Goal: Task Accomplishment & Management: Complete application form

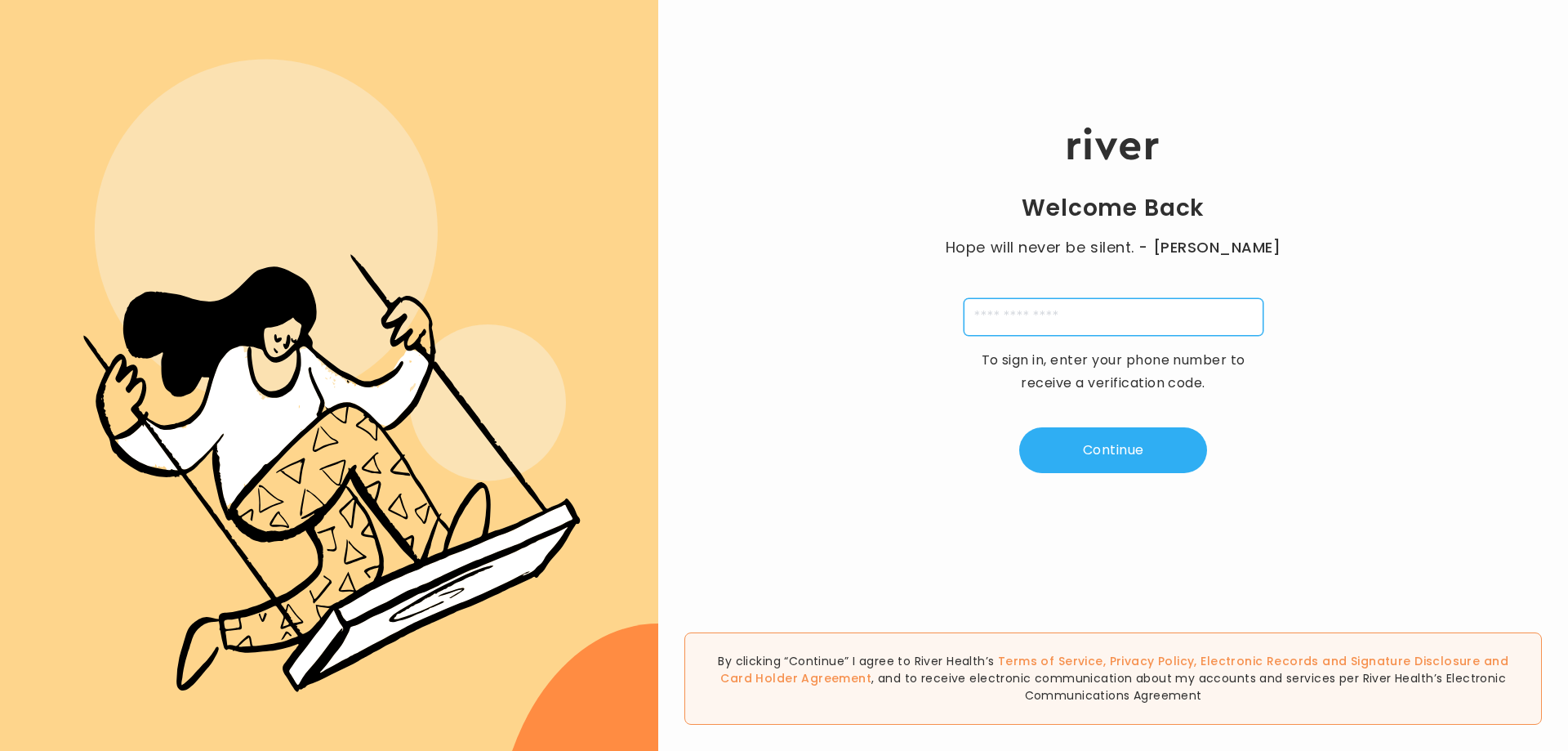
click at [1128, 315] on input "tel" at bounding box center [1113, 317] width 299 height 38
type input "**********"
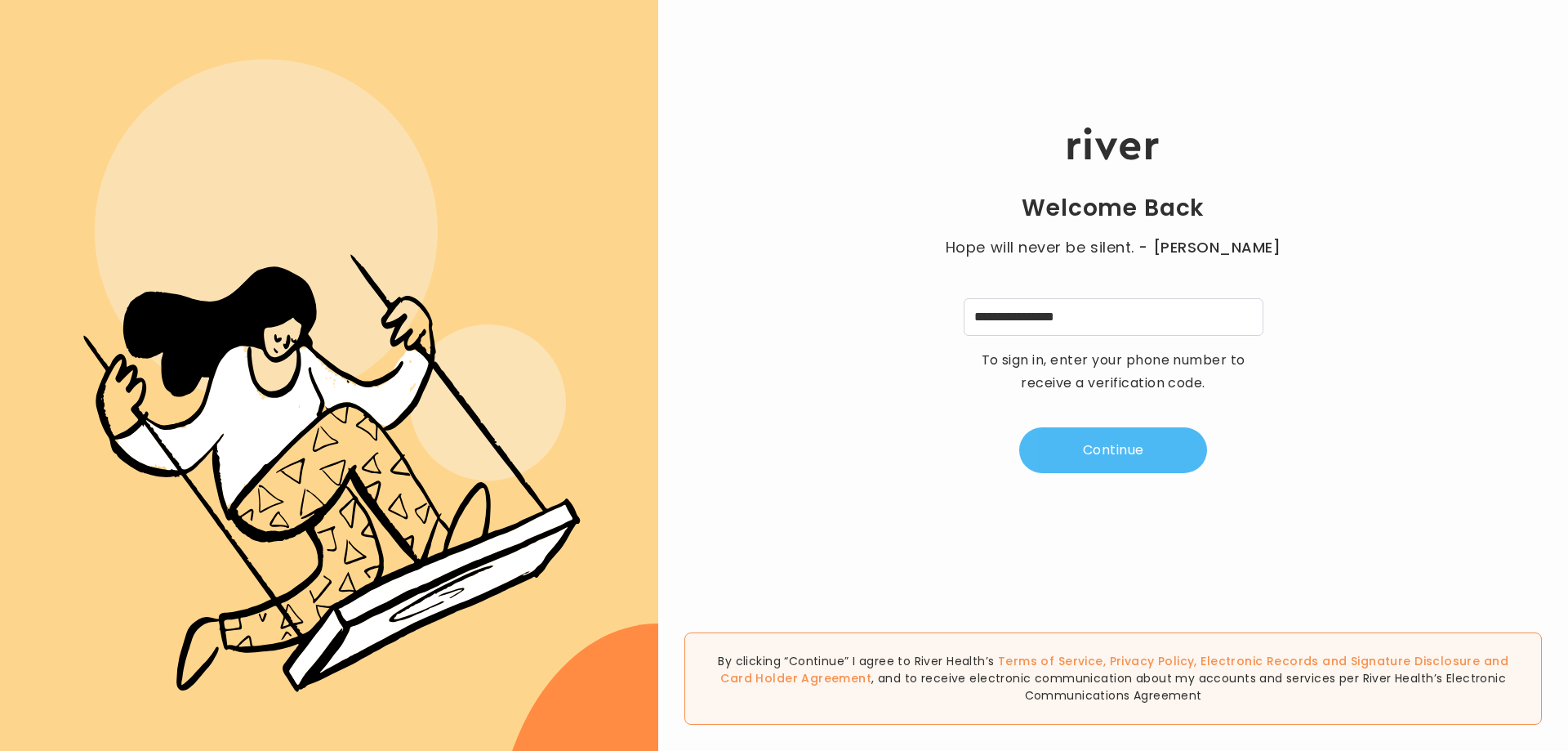
click at [1113, 443] on button "Continue" at bounding box center [1113, 449] width 188 height 45
type input "*"
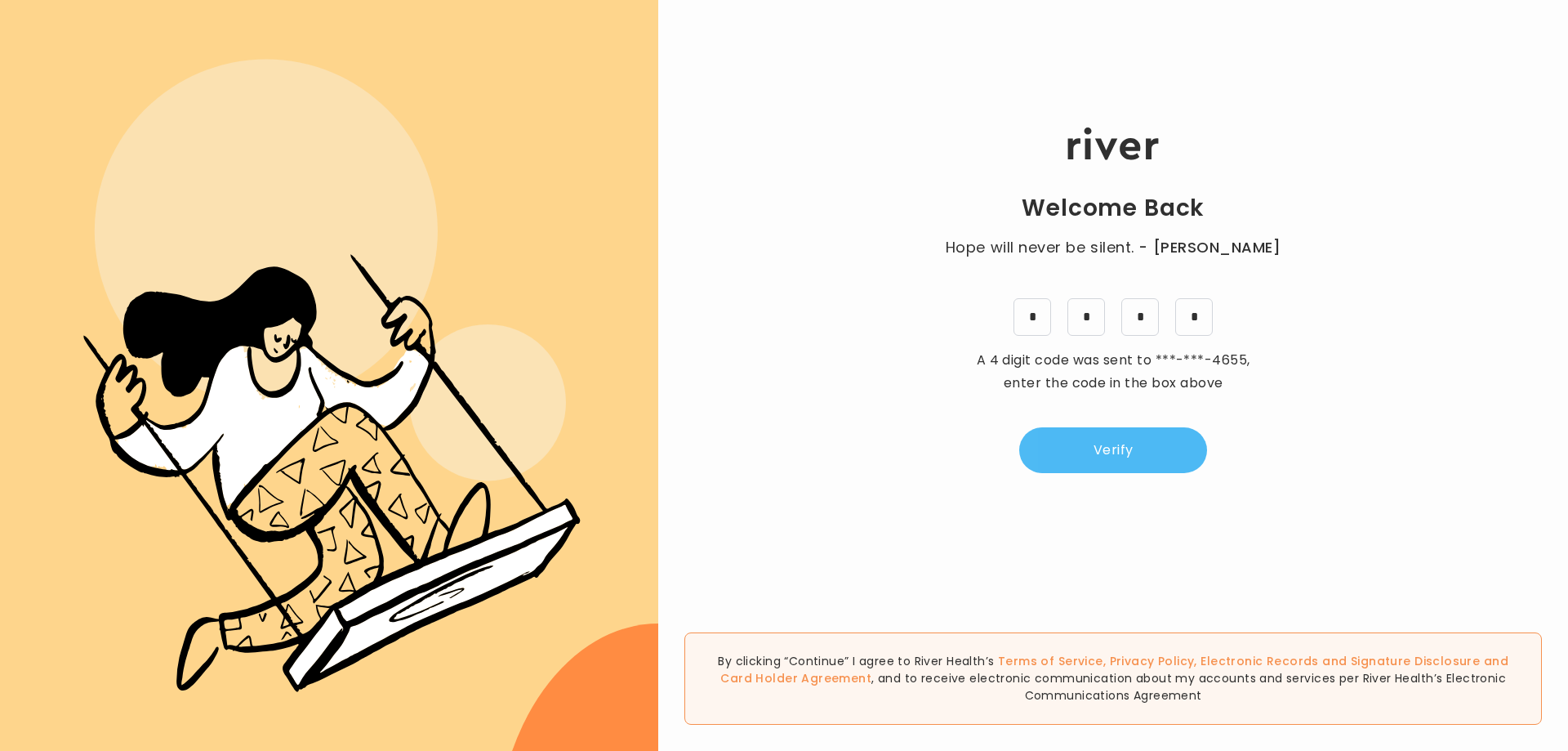
click at [1121, 442] on button "Verify" at bounding box center [1113, 449] width 188 height 45
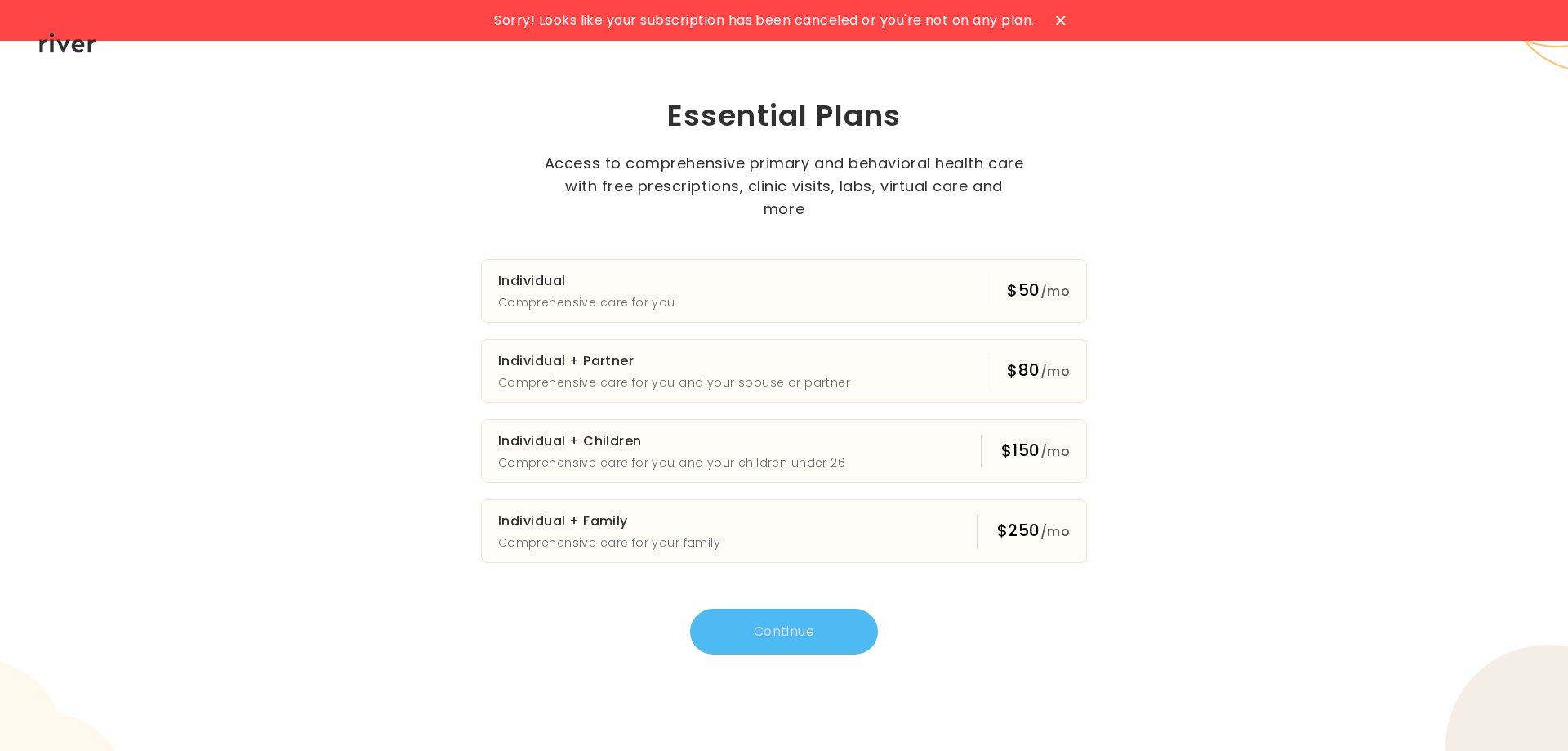
click at [1062, 18] on icon at bounding box center [1060, 19] width 9 height 9
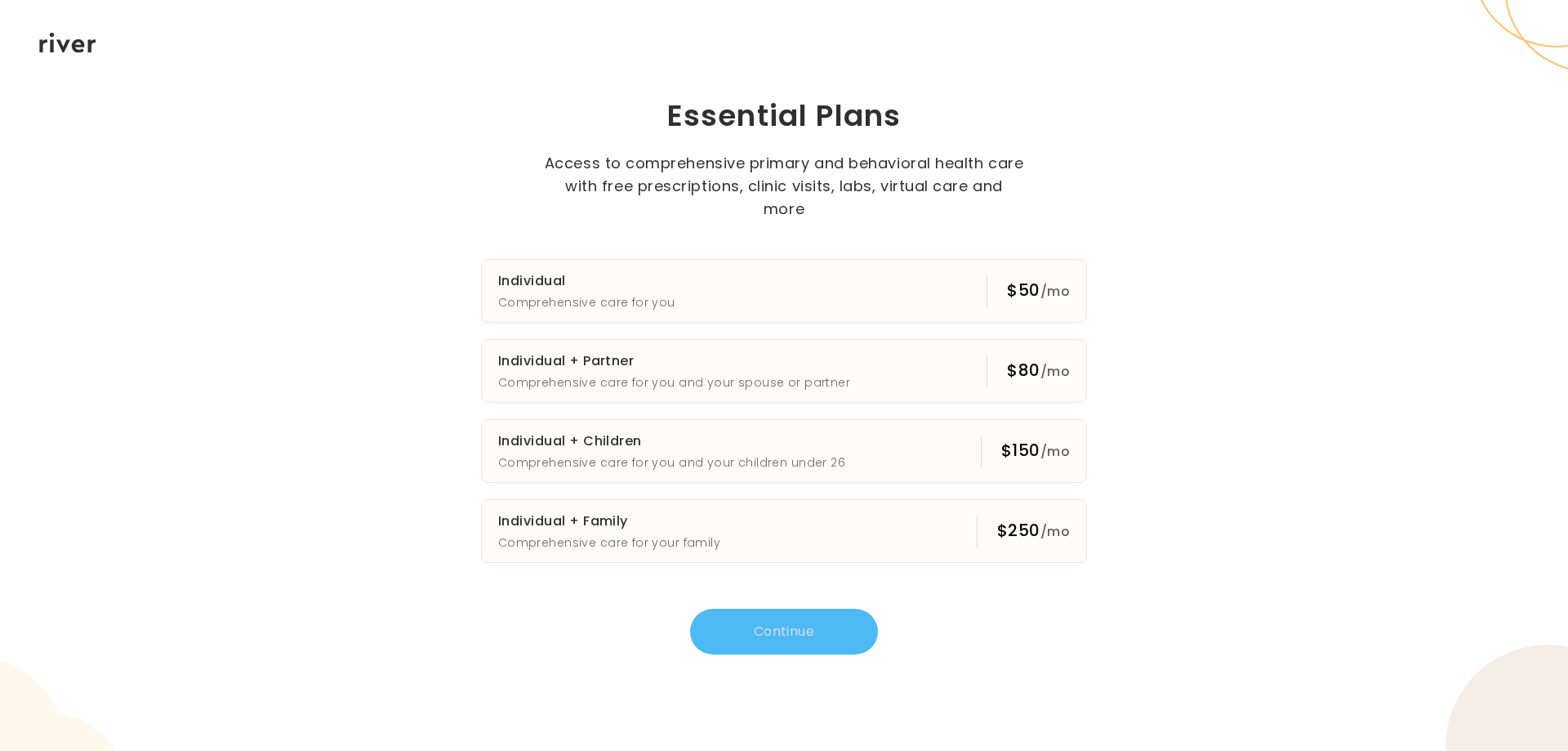
click at [63, 40] on icon at bounding box center [68, 42] width 57 height 20
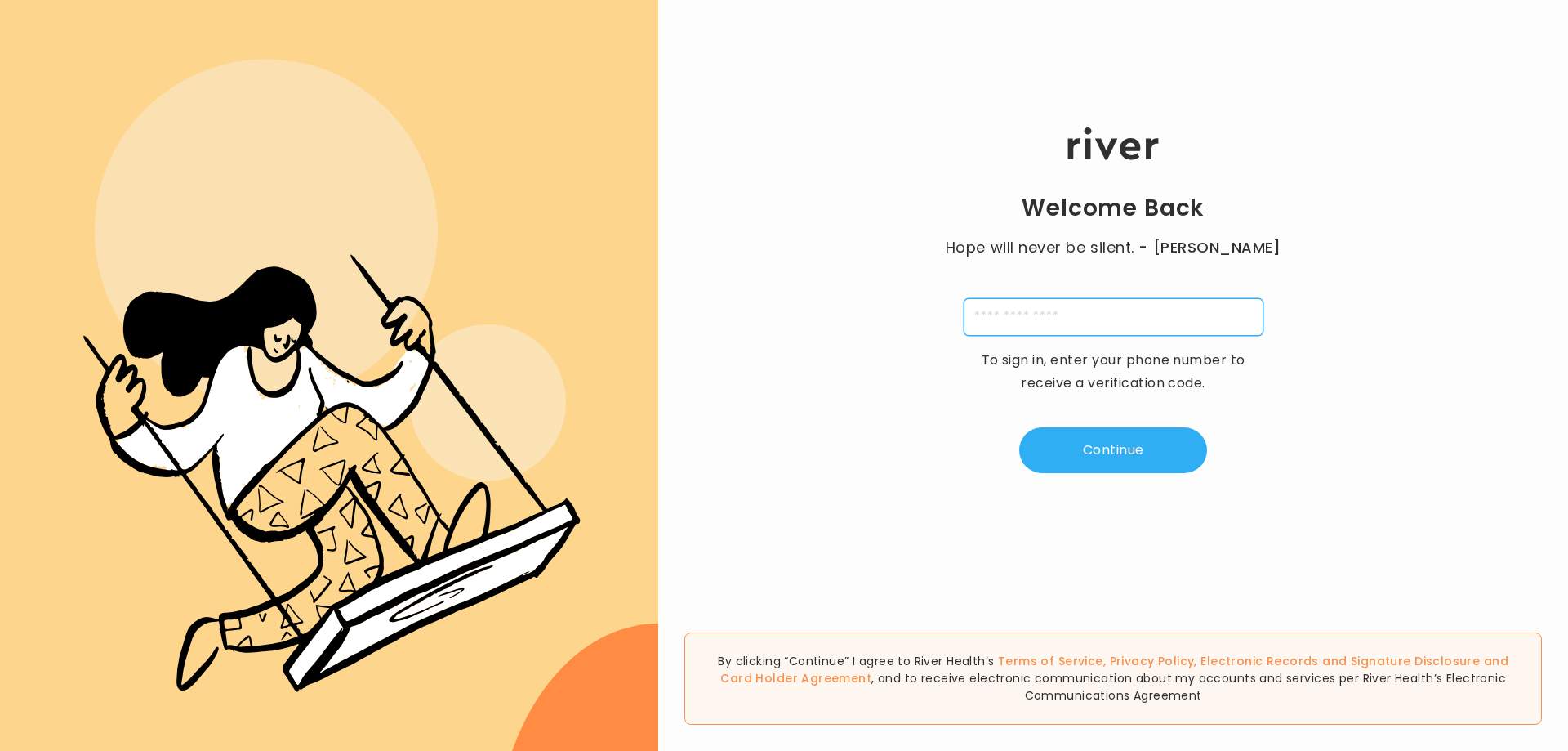
click at [1117, 320] on input "tel" at bounding box center [1113, 317] width 299 height 38
type input "**********"
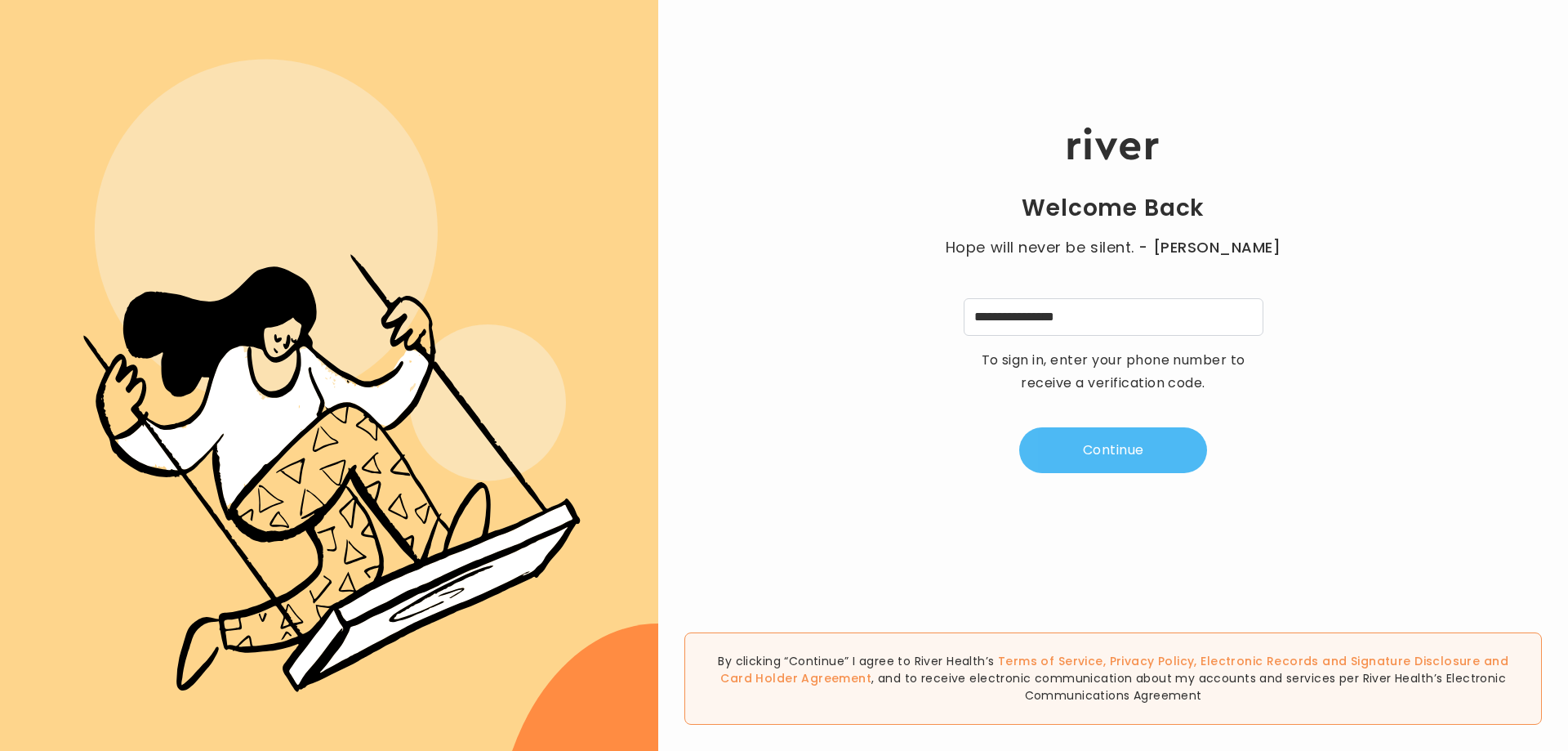
click at [1116, 457] on button "Continue" at bounding box center [1113, 449] width 188 height 45
type input "*"
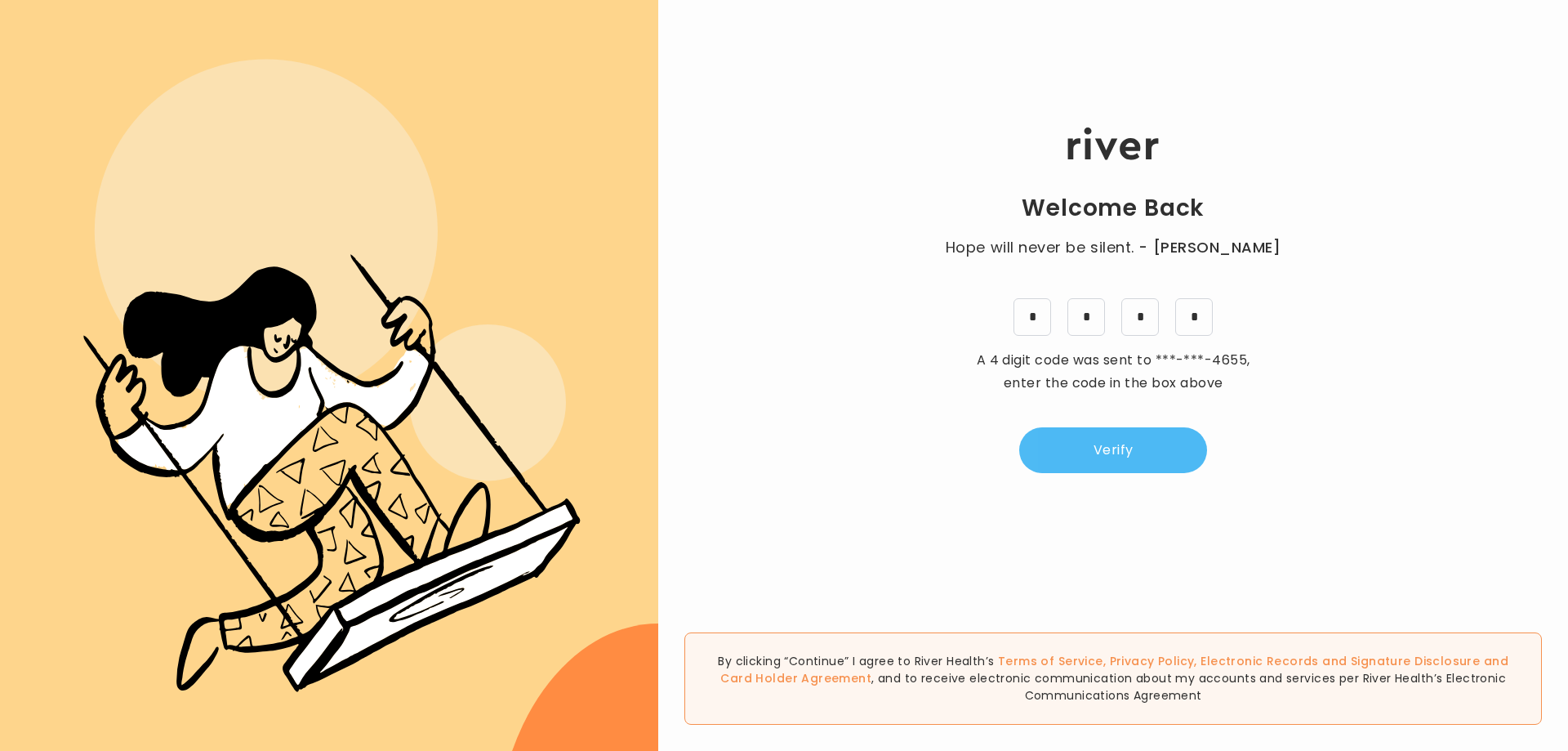
click at [1108, 471] on button "Verify" at bounding box center [1113, 449] width 188 height 45
